Goal: Information Seeking & Learning: Check status

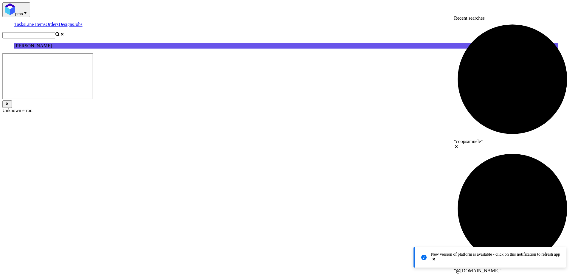
click at [55, 32] on input "text" at bounding box center [28, 35] width 53 height 6
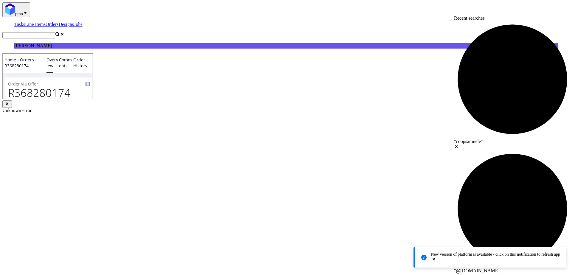
scroll to position [107, 0]
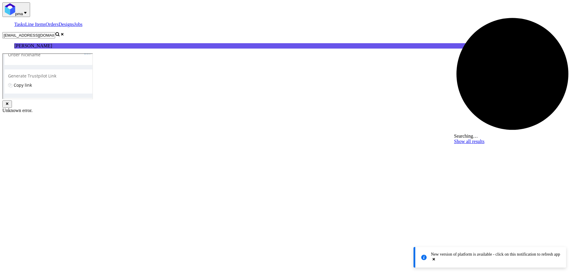
type input "[EMAIL_ADDRESS][DOMAIN_NAME]"
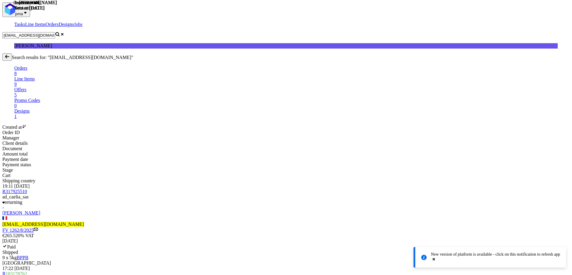
click at [27, 271] on span "R 183178762" at bounding box center [14, 273] width 25 height 5
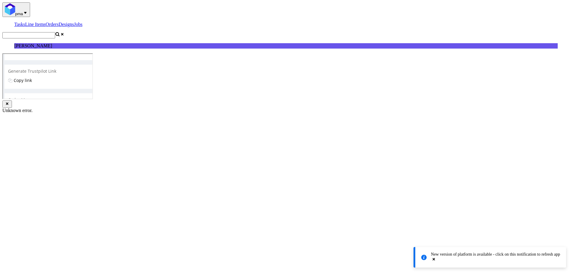
scroll to position [95, 0]
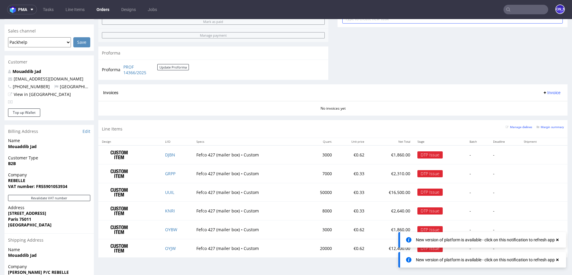
scroll to position [479, 0]
click at [513, 12] on input "text" at bounding box center [526, 10] width 45 height 10
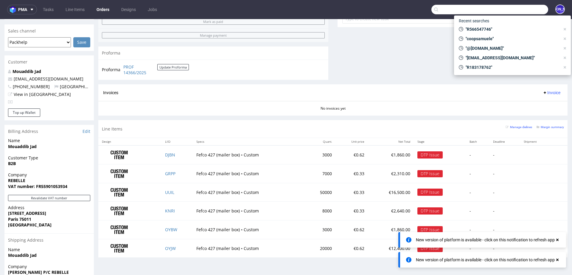
paste input "fabienne@adcaelia.com"
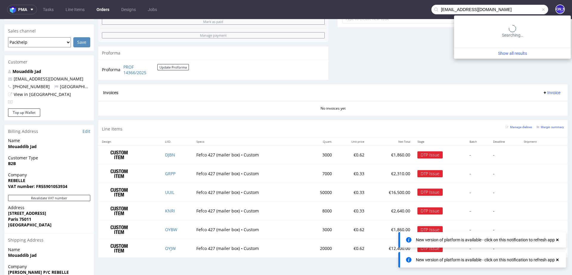
type input "fabienne@adcaelia.com"
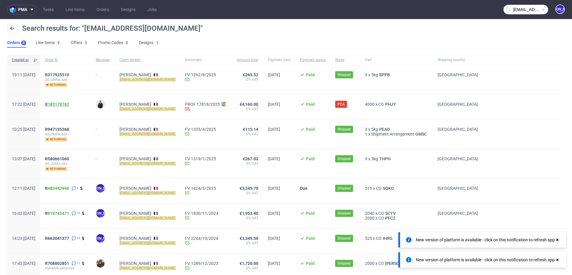
click at [69, 102] on link "183178762" at bounding box center [58, 104] width 21 height 5
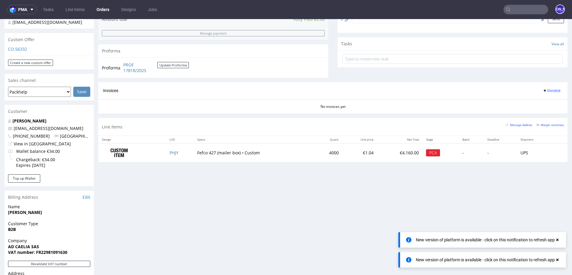
scroll to position [197, 0]
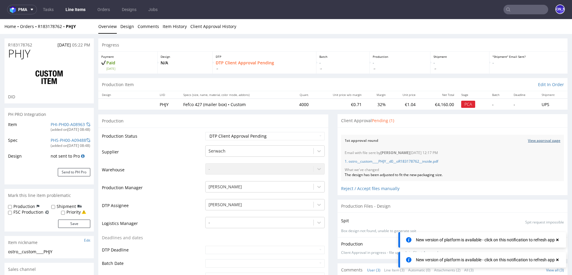
click at [533, 139] on link "View approval page" at bounding box center [544, 140] width 32 height 5
click at [510, 10] on input "text" at bounding box center [526, 10] width 45 height 10
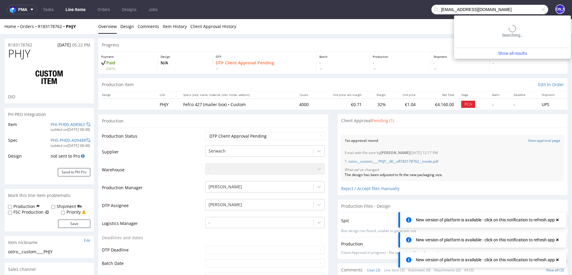
type input "laurens@sya.be"
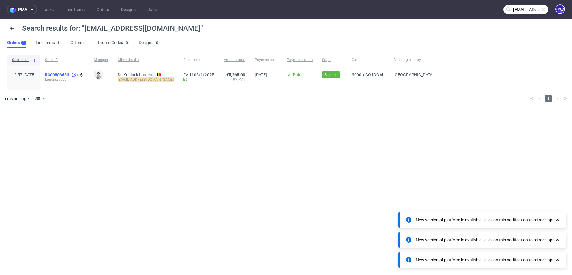
click at [67, 74] on span "R309803653" at bounding box center [57, 74] width 24 height 5
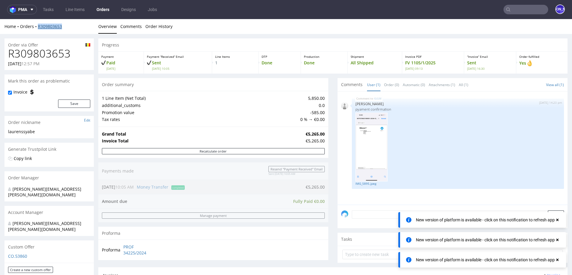
drag, startPoint x: 69, startPoint y: 27, endPoint x: 37, endPoint y: 26, distance: 31.9
click at [37, 26] on div "Home Orders R309803653" at bounding box center [48, 27] width 89 height 6
copy link "R309803653"
click at [508, 7] on input "text" at bounding box center [526, 10] width 45 height 10
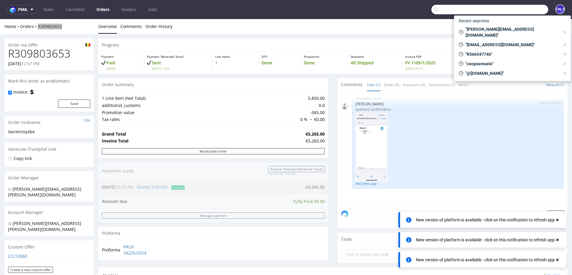
paste input "swaneouzan1994@gmail.com"
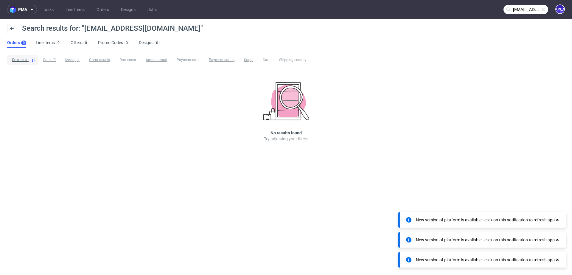
click at [522, 13] on input "swaneouzan1994@gmail.com" at bounding box center [526, 10] width 45 height 10
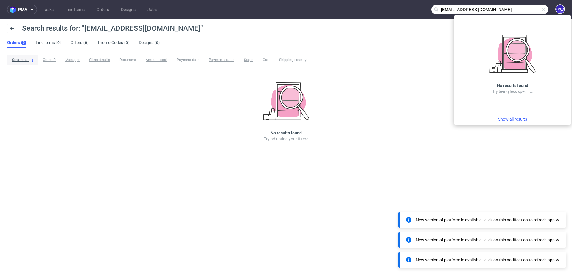
drag, startPoint x: 505, startPoint y: 9, endPoint x: 451, endPoint y: 8, distance: 54.3
click at [451, 8] on input "swaneouzan1994@gmail.com" at bounding box center [490, 10] width 117 height 10
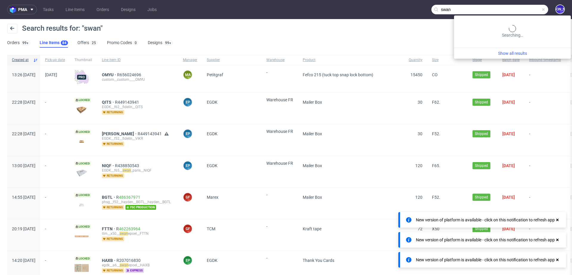
click at [526, 10] on input "swan" at bounding box center [490, 10] width 117 height 10
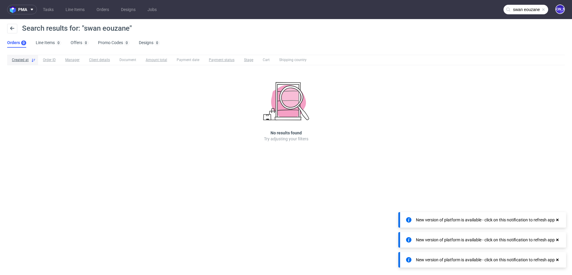
click at [515, 10] on input "swan eouzane" at bounding box center [526, 10] width 45 height 10
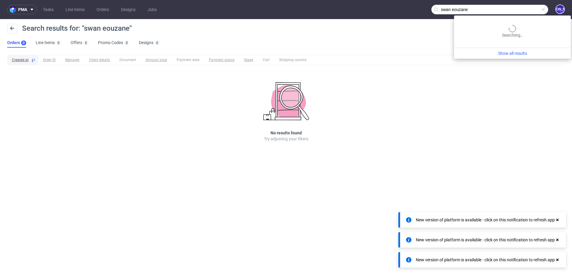
click at [515, 10] on input "swan eouzane" at bounding box center [490, 10] width 117 height 10
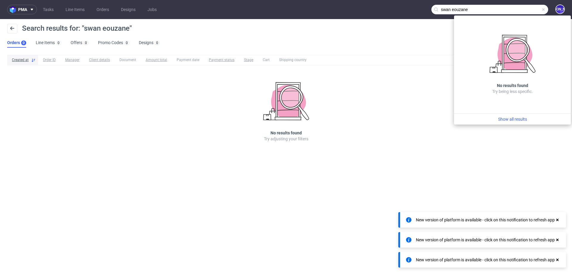
paste input "swaneouzan"
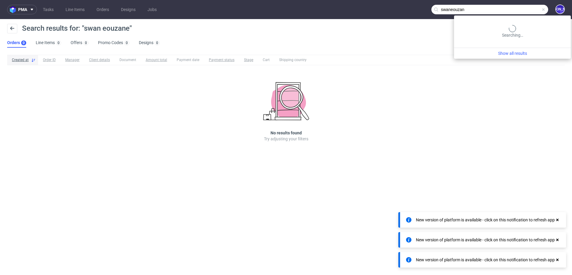
type input "swaneouzan"
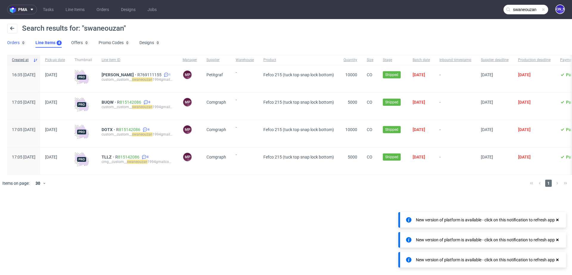
click at [15, 44] on link "Orders 0" at bounding box center [16, 43] width 19 height 10
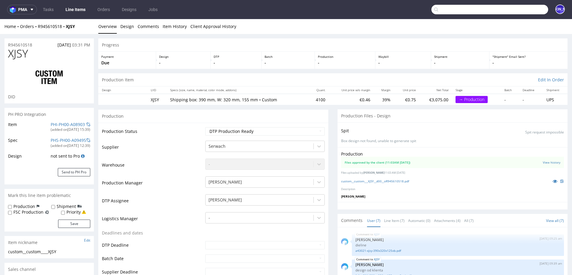
click at [516, 10] on input "text" at bounding box center [490, 10] width 117 height 10
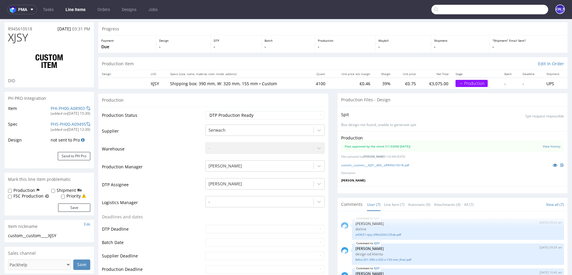
scroll to position [61, 0]
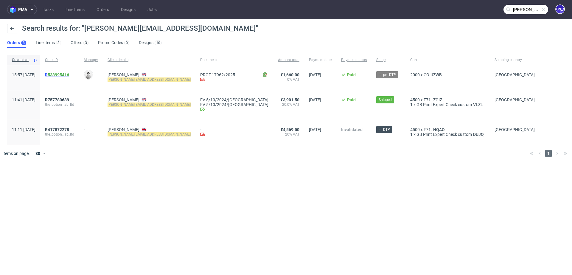
click at [64, 75] on span "R 533995416" at bounding box center [57, 74] width 24 height 5
click at [69, 99] on span "R757780639" at bounding box center [57, 99] width 24 height 5
click at [525, 10] on input "[PERSON_NAME][EMAIL_ADDRESS][DOMAIN_NAME]" at bounding box center [526, 10] width 45 height 10
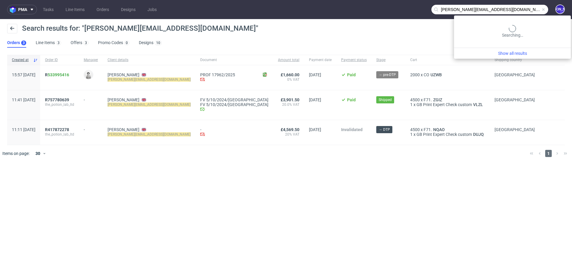
click at [525, 10] on input "[PERSON_NAME][EMAIL_ADDRESS][DOMAIN_NAME]" at bounding box center [490, 10] width 117 height 10
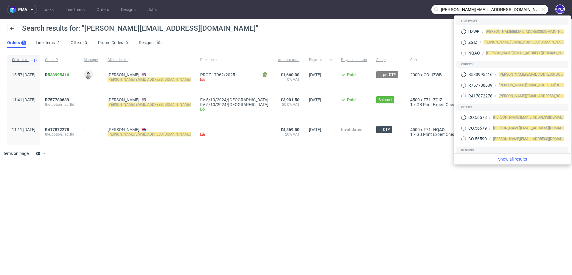
paste input "R309803653"
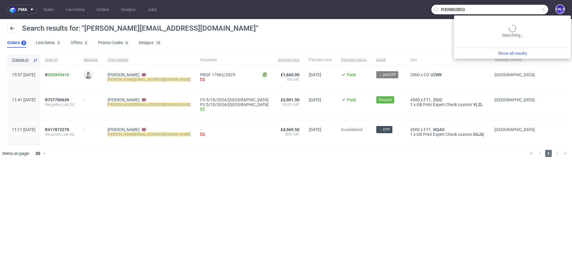
type input "R309803653"
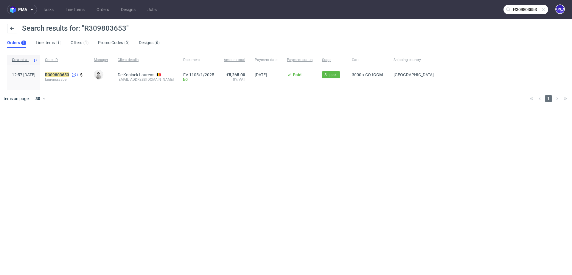
click at [123, 28] on span "Search results for: "R309803653"" at bounding box center [75, 28] width 107 height 8
click at [69, 75] on mark "R309803653" at bounding box center [57, 74] width 24 height 5
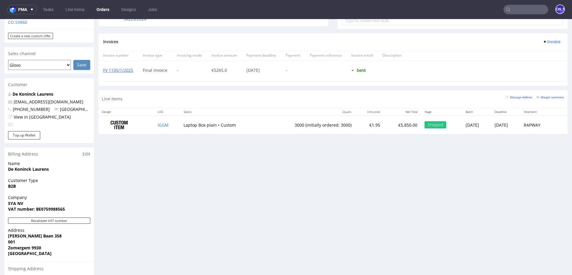
scroll to position [226, 0]
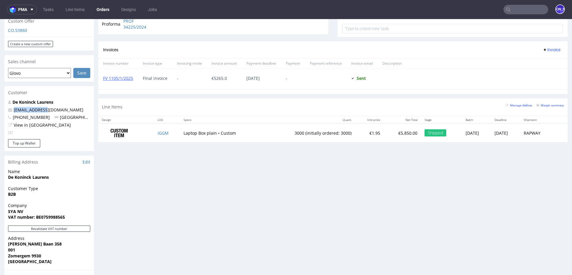
drag, startPoint x: 48, startPoint y: 98, endPoint x: 13, endPoint y: 97, distance: 35.2
click at [13, 107] on p "laurens@sya.be" at bounding box center [49, 110] width 82 height 6
copy link "laurens@sya.be"
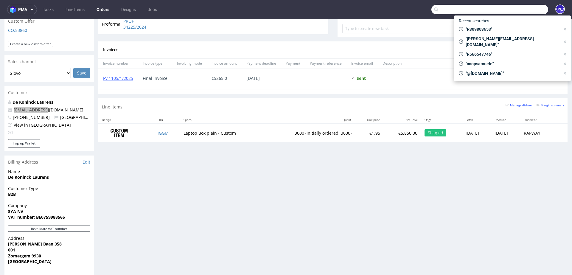
click at [521, 10] on input "text" at bounding box center [490, 10] width 117 height 10
paste input "Lars@justamazingbv.com"
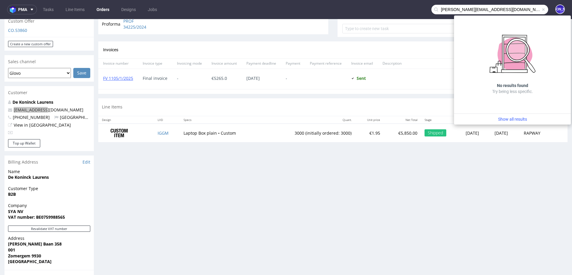
click at [439, 8] on input "Lars@justamazingbv.com" at bounding box center [490, 10] width 117 height 10
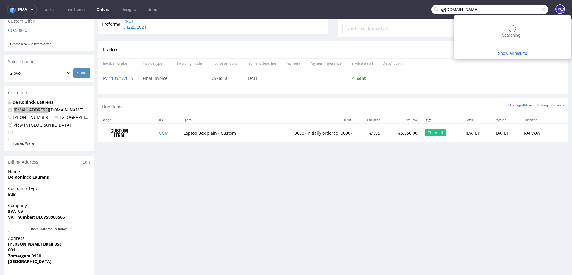
type input "@justamazingbv.com"
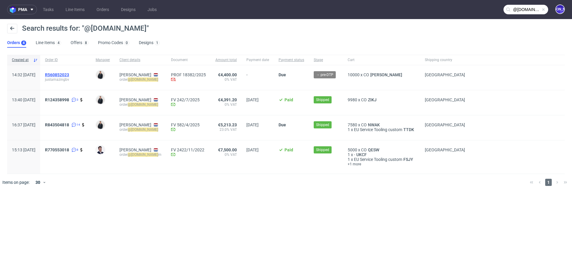
click at [69, 75] on span "R560852023" at bounding box center [57, 74] width 24 height 5
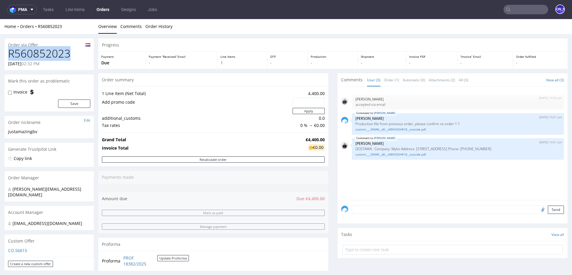
drag, startPoint x: 72, startPoint y: 58, endPoint x: 0, endPoint y: 58, distance: 71.9
copy h1 "R560852023"
click at [376, 129] on link "custom____NWAK__d0__oR843504818__outside.pdf" at bounding box center [458, 129] width 205 height 4
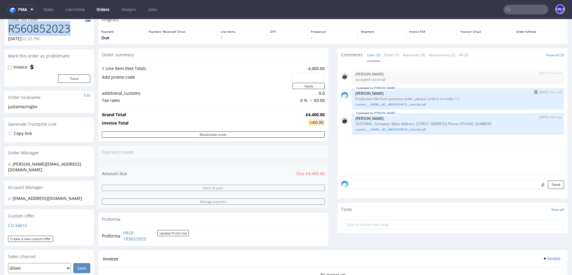
scroll to position [3, 0]
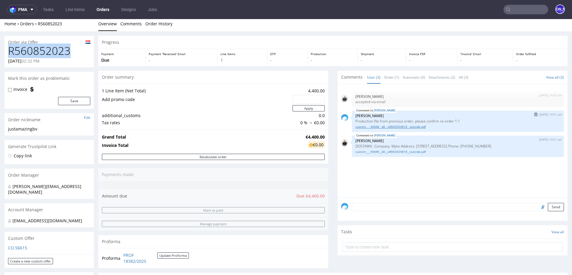
click at [379, 126] on link "custom____NWAK__d0__oR843504818__outside.pdf" at bounding box center [458, 127] width 205 height 4
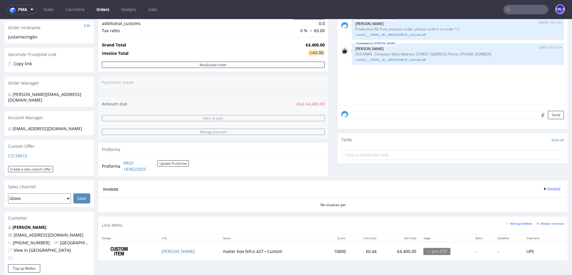
scroll to position [0, 0]
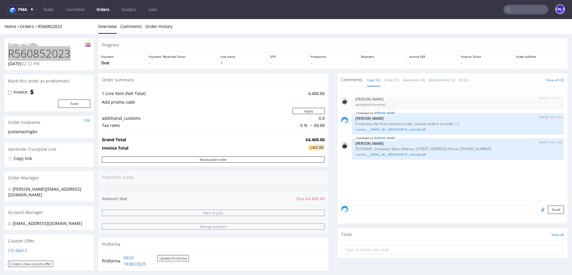
click at [518, 8] on input "text" at bounding box center [526, 10] width 45 height 10
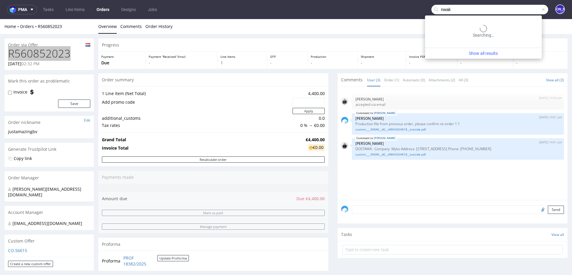
type input "nwak"
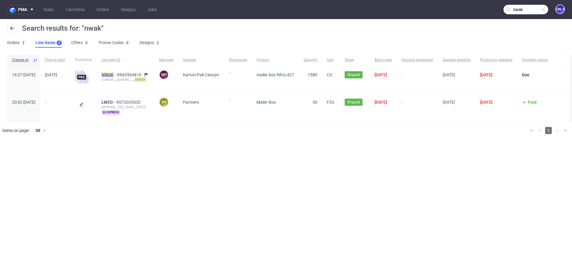
click at [114, 74] on mark "NWAK" at bounding box center [108, 74] width 12 height 5
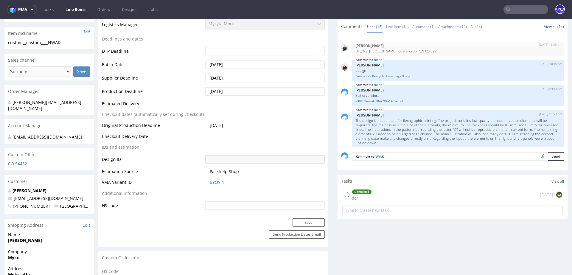
scroll to position [265, 0]
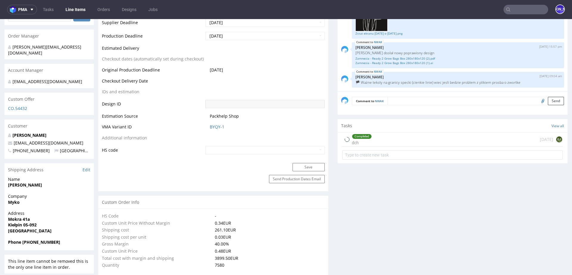
select select "in_progress"
click at [521, 17] on nav "pma Tasks Line Items Orders Designs Jobs JO" at bounding box center [286, 9] width 572 height 19
click at [517, 12] on input "text" at bounding box center [526, 10] width 45 height 10
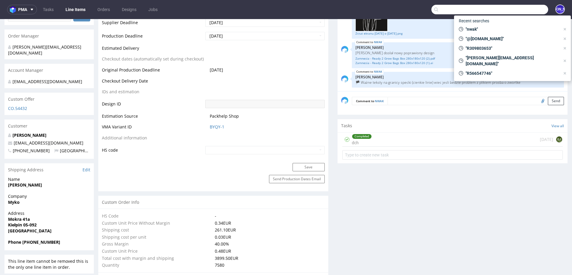
paste input "R892638419"
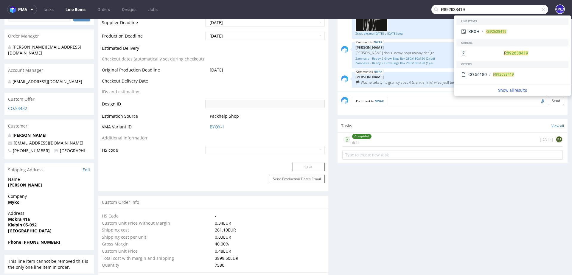
drag, startPoint x: 436, startPoint y: 10, endPoint x: 417, endPoint y: 9, distance: 18.8
click at [417, 10] on nav "pma Tasks Line Items Orders Designs Jobs R892638419 JO" at bounding box center [286, 9] width 572 height 19
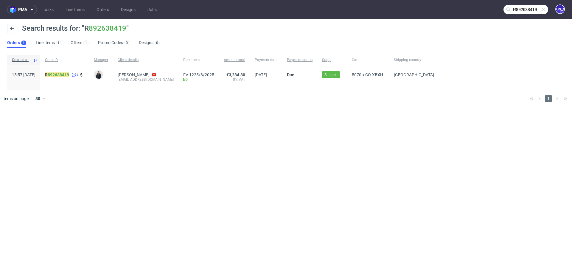
click at [518, 12] on input "R892638419" at bounding box center [526, 10] width 45 height 10
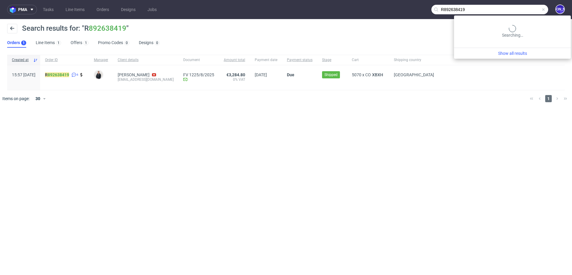
click at [518, 12] on input "R892638419" at bounding box center [490, 10] width 117 height 10
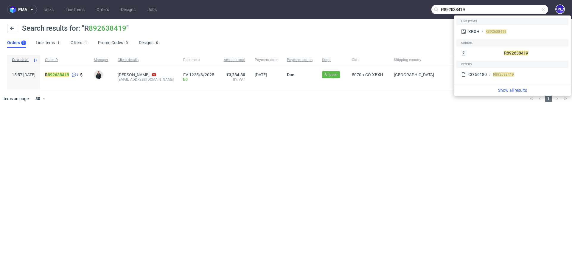
paste input "945610518"
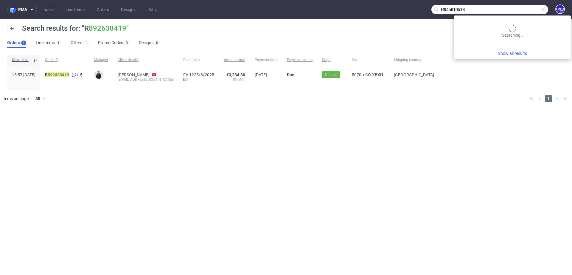
type input "R945610518"
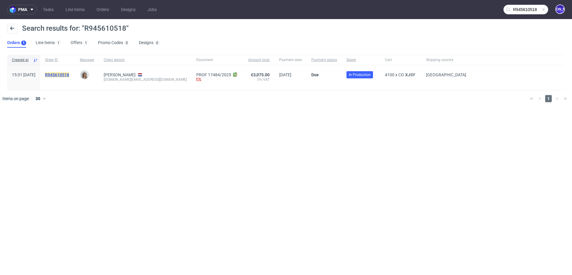
click at [66, 76] on mark "R945610518" at bounding box center [57, 74] width 24 height 5
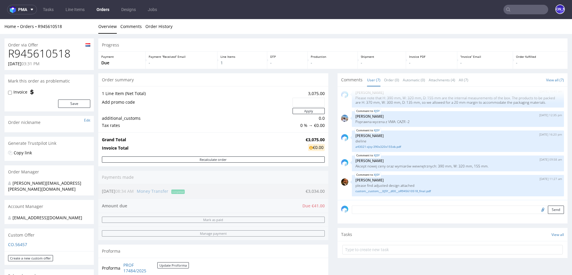
scroll to position [314, 0]
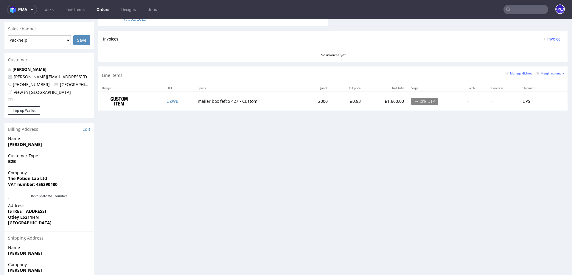
scroll to position [245, 0]
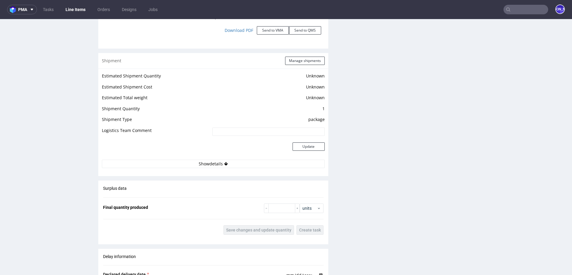
scroll to position [700, 0]
click at [224, 161] on icon at bounding box center [226, 163] width 4 height 4
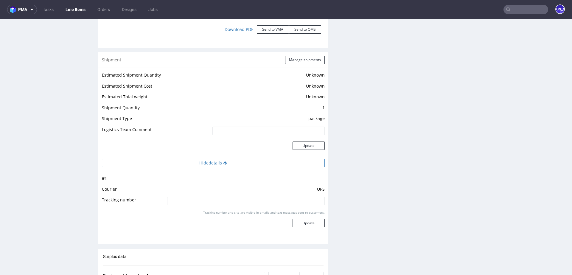
click at [224, 161] on icon at bounding box center [225, 163] width 4 height 4
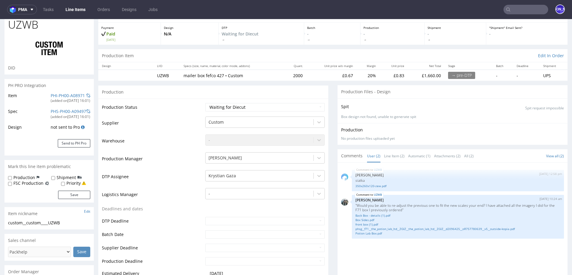
scroll to position [0, 0]
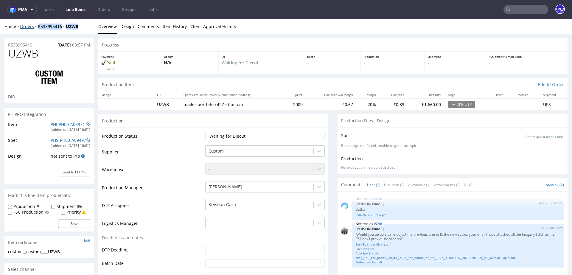
drag, startPoint x: 83, startPoint y: 26, endPoint x: 37, endPoint y: 26, distance: 46.2
click at [37, 26] on div "Home Orders R533995416 UZWB" at bounding box center [48, 27] width 89 height 6
copy div "R533995416 UZWB"
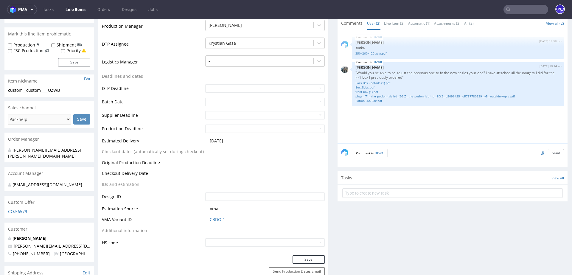
scroll to position [159, 0]
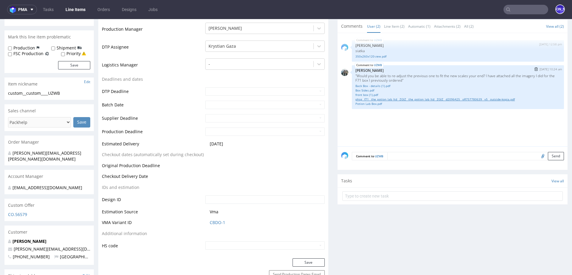
click at [372, 98] on link "phsg__f71__the_potion_lab_ltd__ZGIZ__the_potion_lab_ltd__ZGIZ__d2096425__oR7577…" at bounding box center [458, 99] width 205 height 4
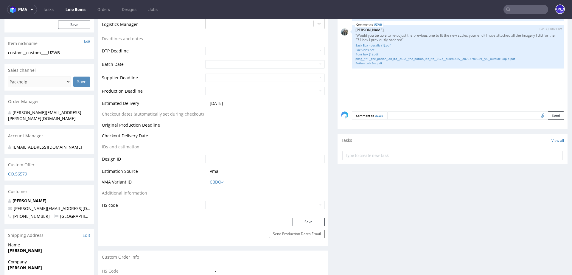
scroll to position [0, 0]
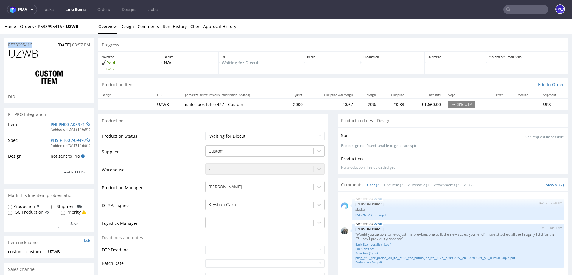
drag, startPoint x: 38, startPoint y: 45, endPoint x: 0, endPoint y: 44, distance: 37.6
copy p "R533995416"
click at [519, 13] on input "text" at bounding box center [526, 10] width 45 height 10
type input "f"
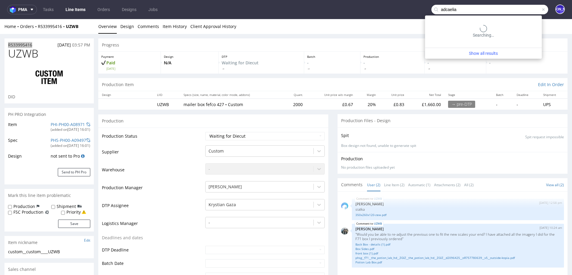
type input "adcaelia"
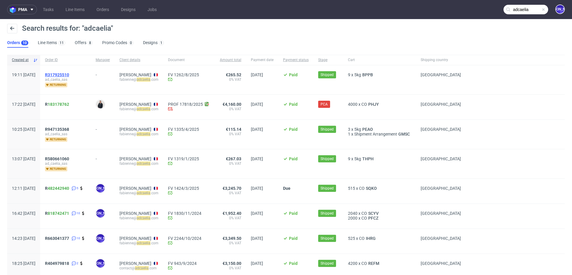
click at [69, 72] on span "R317925510" at bounding box center [57, 74] width 24 height 5
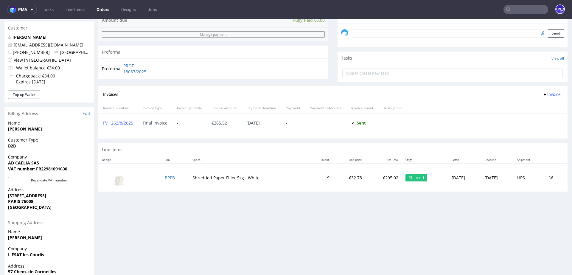
scroll to position [182, 0]
click at [62, 44] on p "fabienne@adcaelia.com" at bounding box center [49, 45] width 82 height 6
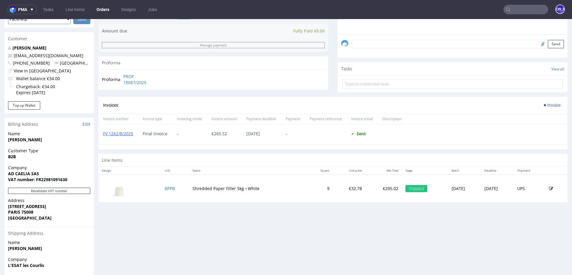
scroll to position [168, 0]
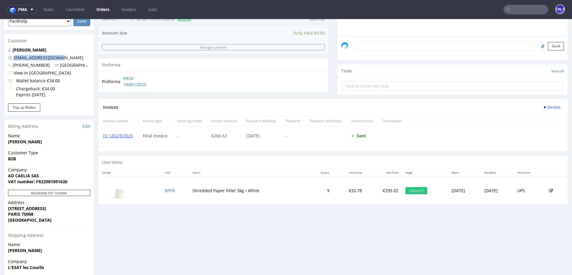
drag, startPoint x: 59, startPoint y: 57, endPoint x: 11, endPoint y: 57, distance: 47.4
click at [11, 57] on p "fabienne@adcaelia.com" at bounding box center [49, 58] width 82 height 6
copy span "fabienne@adcaelia.com"
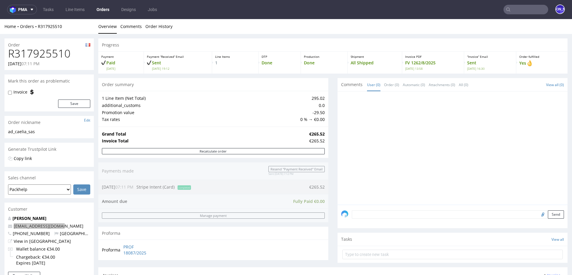
click at [516, 10] on input "text" at bounding box center [526, 10] width 45 height 10
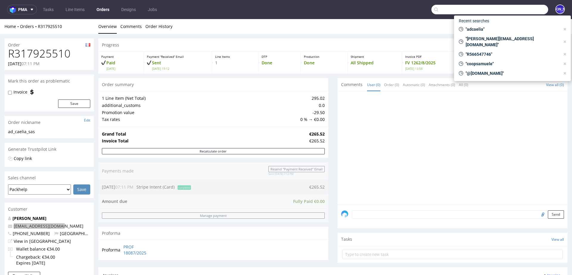
paste input "fabienne@adcaelia.com"
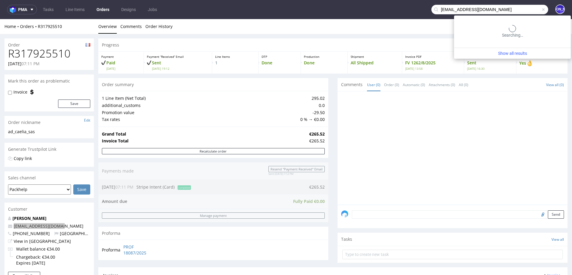
type input "fabienne@adcaelia.com"
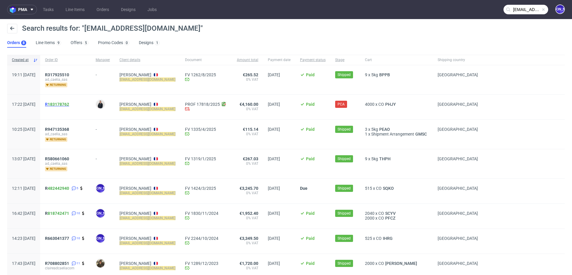
click at [64, 104] on span "R 183178762" at bounding box center [57, 104] width 24 height 5
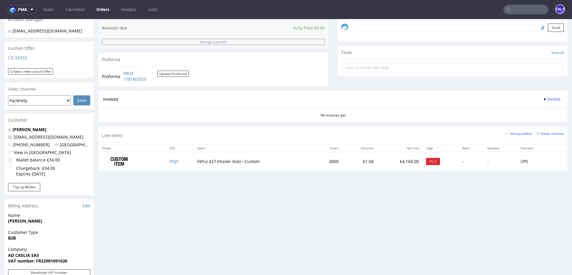
scroll to position [184, 0]
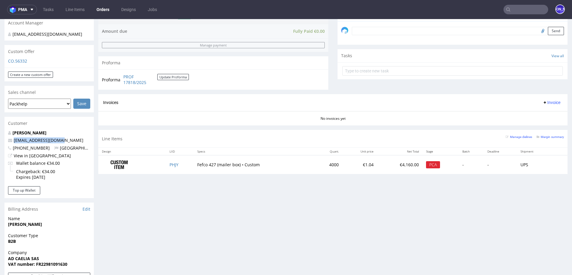
drag, startPoint x: 57, startPoint y: 135, endPoint x: 13, endPoint y: 135, distance: 43.5
click at [13, 137] on p "fabienne@adcaelia.com" at bounding box center [49, 140] width 82 height 6
click at [524, 11] on input "text" at bounding box center [526, 10] width 45 height 10
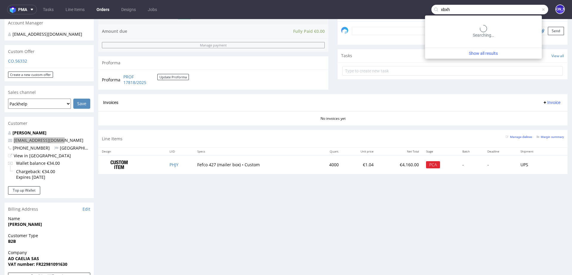
type input "xbxh"
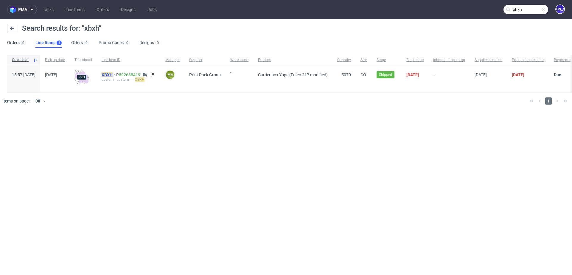
click at [113, 74] on mark "XBXH" at bounding box center [107, 74] width 11 height 5
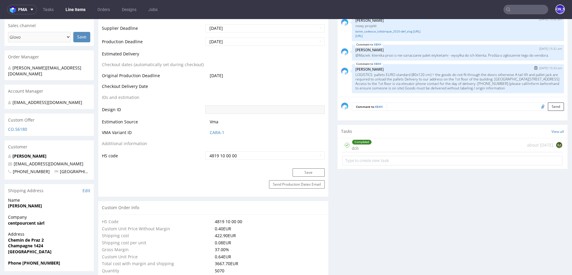
scroll to position [249, 0]
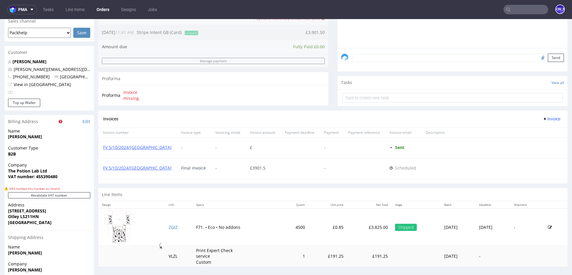
scroll to position [229, 0]
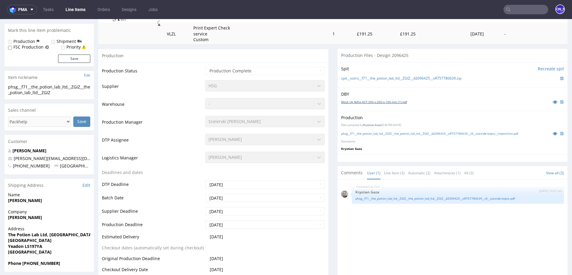
scroll to position [113, 0]
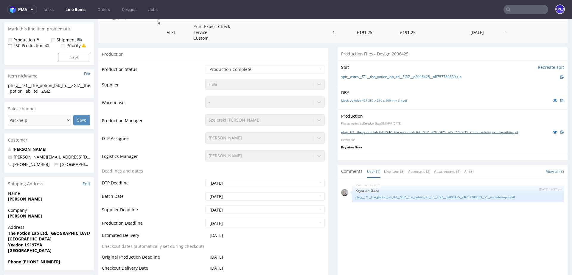
click at [377, 130] on link "phsg__f71__the_potion_lab_ltd__ZGIZ__the_potion_lab_ltd__ZGIZ__d2096425__oR7577…" at bounding box center [429, 132] width 177 height 4
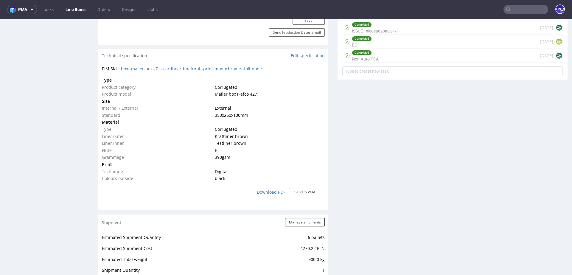
scroll to position [429, 0]
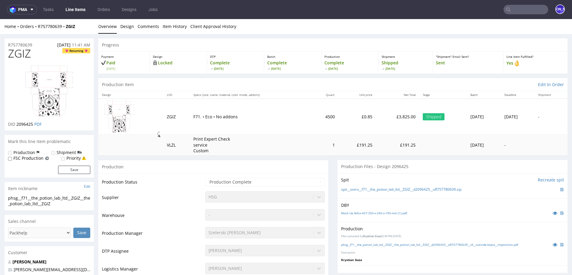
scroll to position [429, 0]
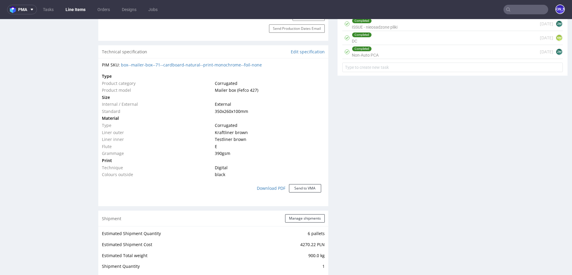
click at [512, 7] on input "text" at bounding box center [526, 10] width 45 height 10
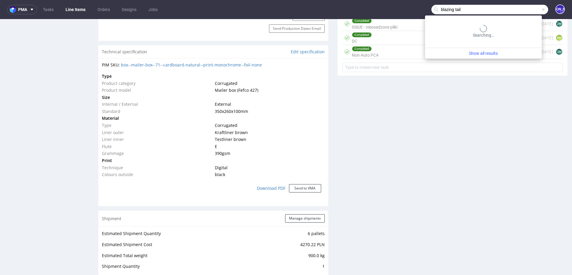
type input "blazing tail"
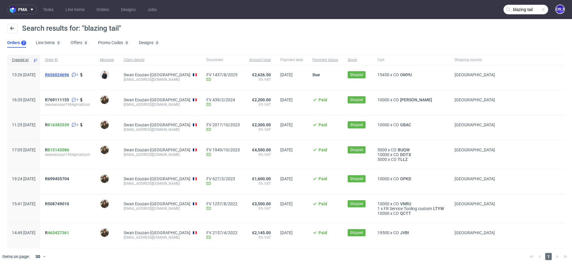
click at [68, 75] on span "R656024696" at bounding box center [57, 74] width 24 height 5
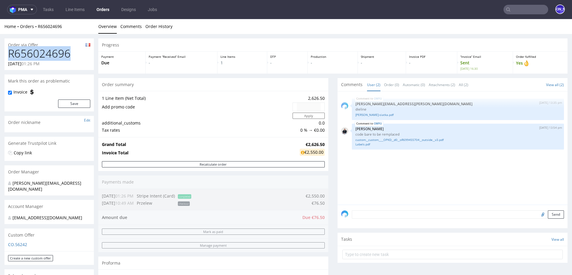
drag, startPoint x: 78, startPoint y: 50, endPoint x: 0, endPoint y: 50, distance: 78.4
copy h1 "R656024696"
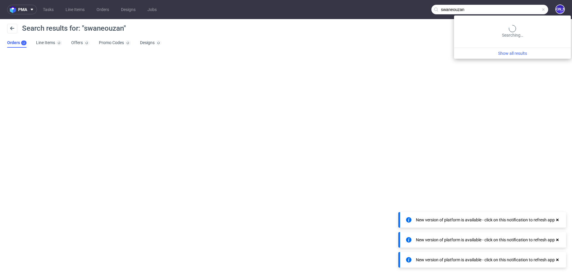
click at [523, 13] on input "swaneouzan" at bounding box center [490, 10] width 117 height 10
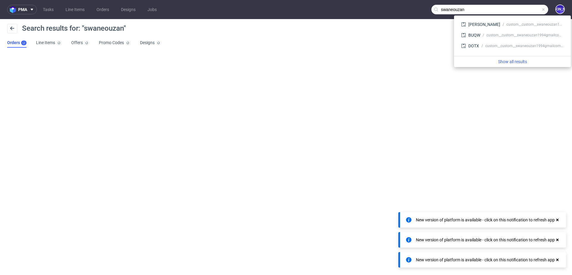
paste input "R892638419"
type input "R892638419"
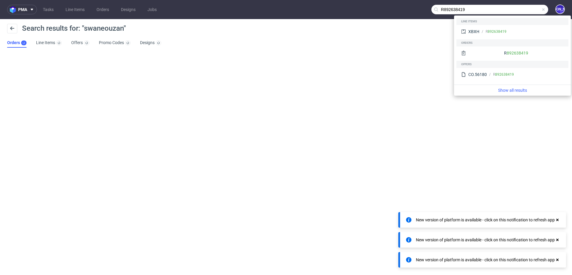
click at [451, 11] on input "R892638419" at bounding box center [490, 10] width 117 height 10
